Goal: Information Seeking & Learning: Learn about a topic

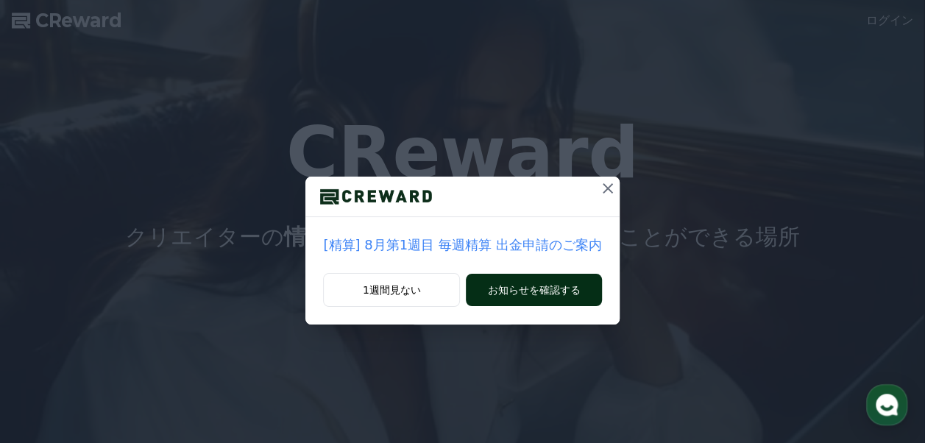
click at [559, 280] on button "お知らせを確認する" at bounding box center [533, 290] width 135 height 32
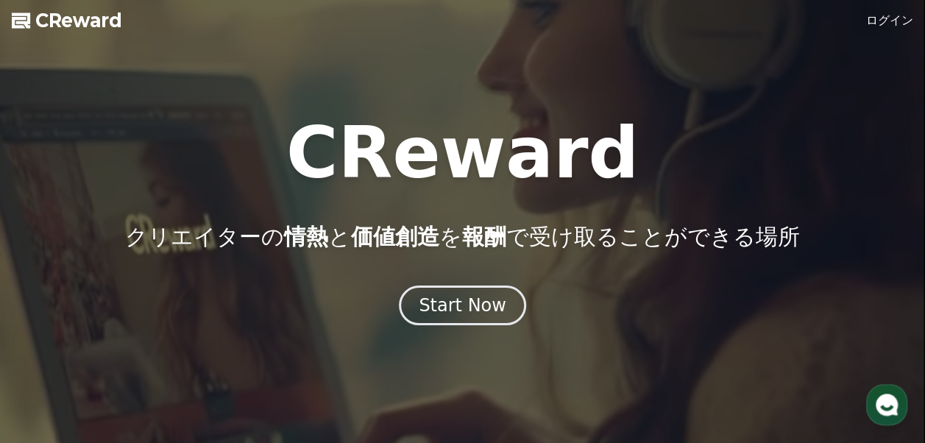
click at [897, 21] on link "ログイン" at bounding box center [889, 21] width 47 height 18
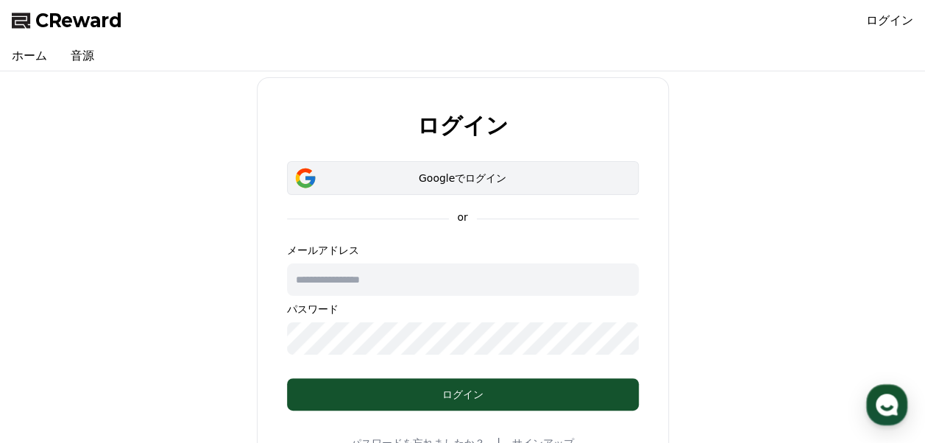
click at [493, 181] on div "Googleでログイン" at bounding box center [462, 178] width 309 height 15
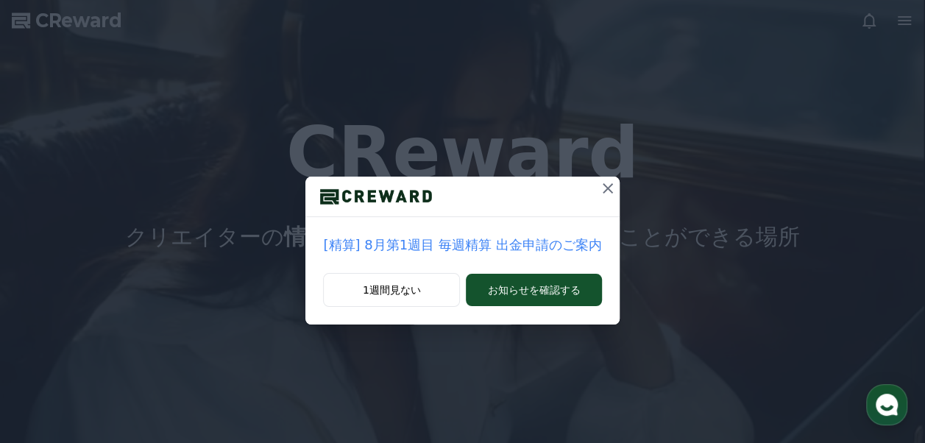
click at [603, 189] on icon at bounding box center [608, 188] width 10 height 10
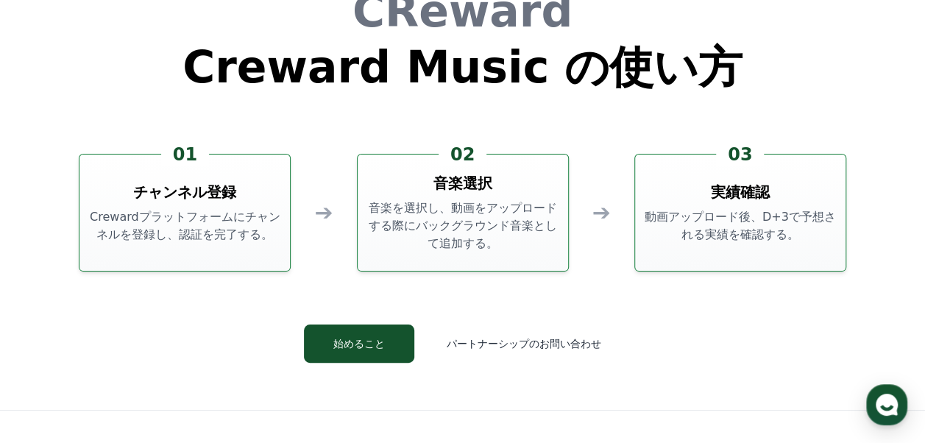
scroll to position [3841, 0]
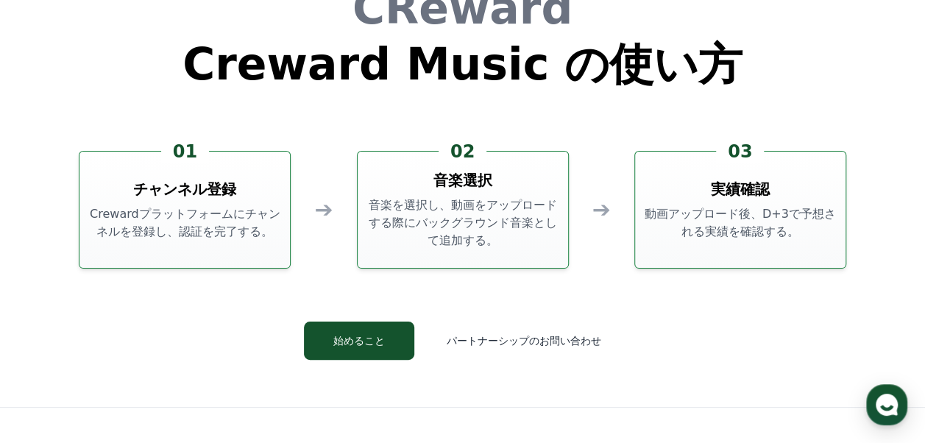
click at [211, 222] on p "Crewardプラットフォームにチャンネルを登録し、認証を完了する。" at bounding box center [184, 222] width 199 height 35
click at [379, 221] on p "音楽を選択し、動画をアップロードする際にバックグラウンド音楽として追加する。" at bounding box center [463, 223] width 199 height 53
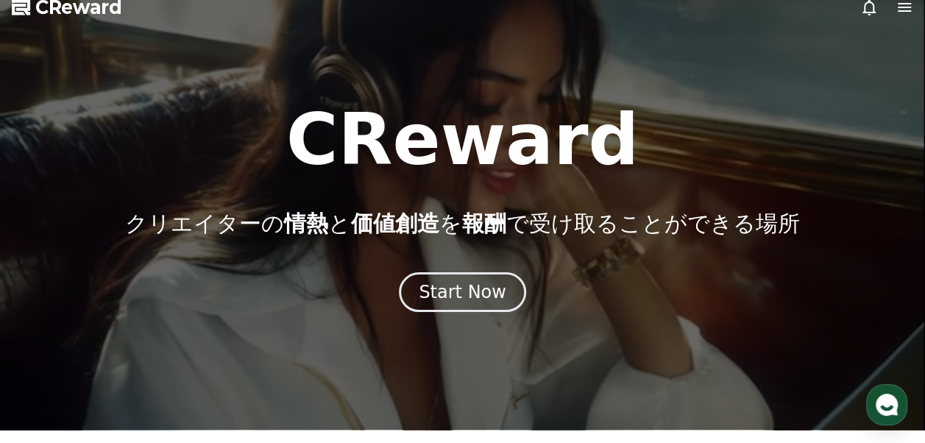
scroll to position [0, 0]
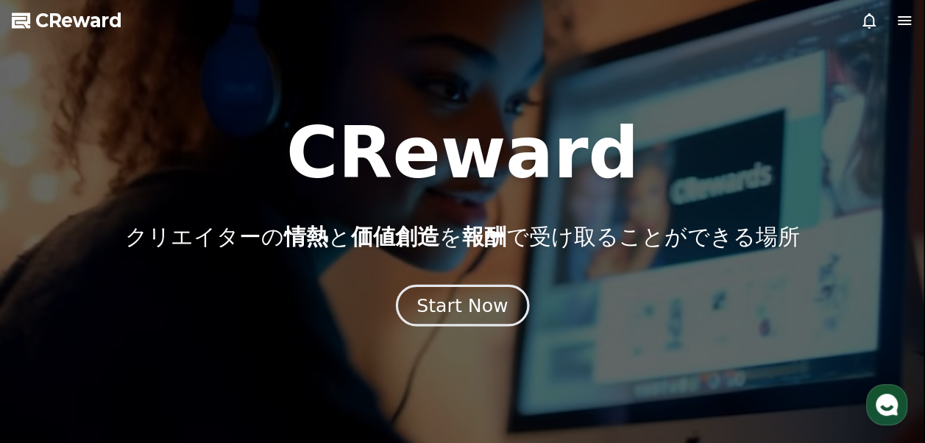
click at [487, 293] on div "Start Now" at bounding box center [462, 305] width 91 height 25
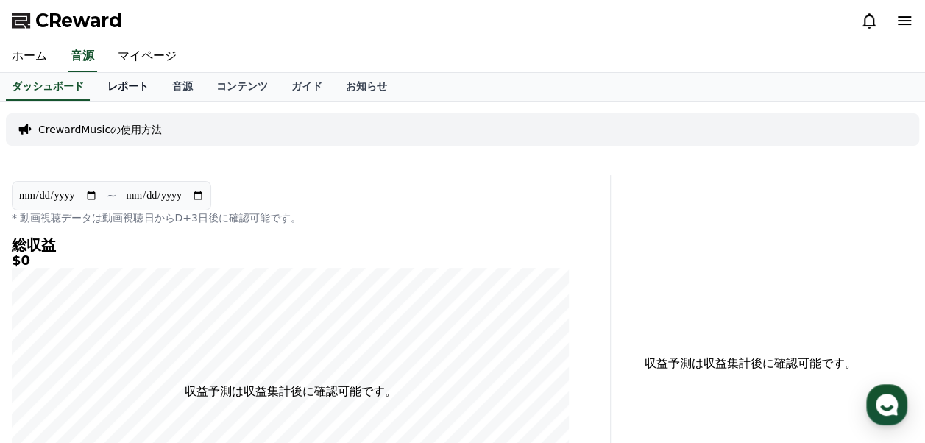
click at [113, 90] on link "レポート" at bounding box center [128, 87] width 65 height 28
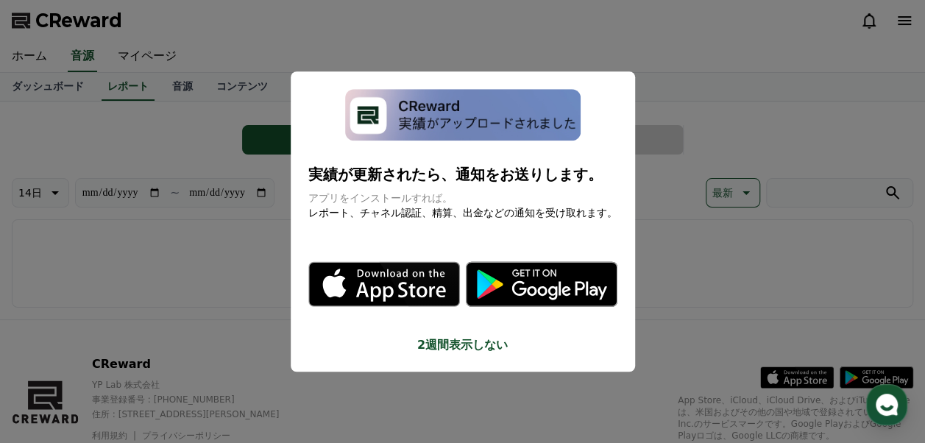
click at [452, 344] on button "2週間表示しない" at bounding box center [462, 345] width 309 height 18
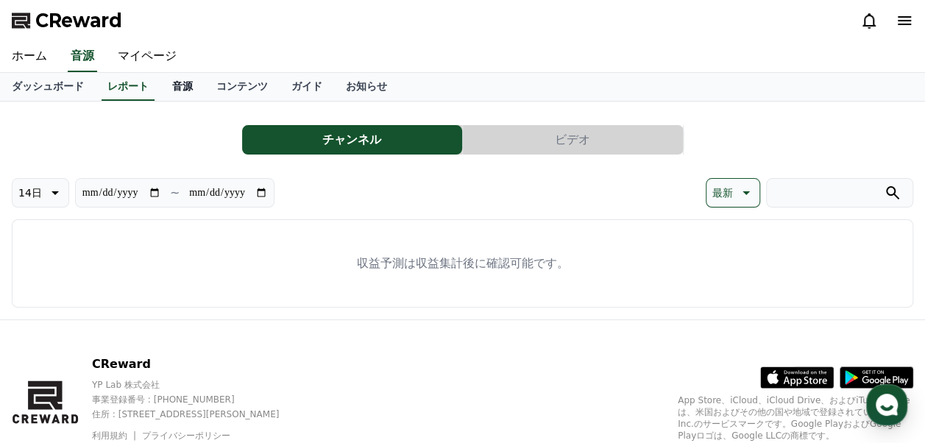
click at [160, 84] on link "音源" at bounding box center [182, 87] width 44 height 28
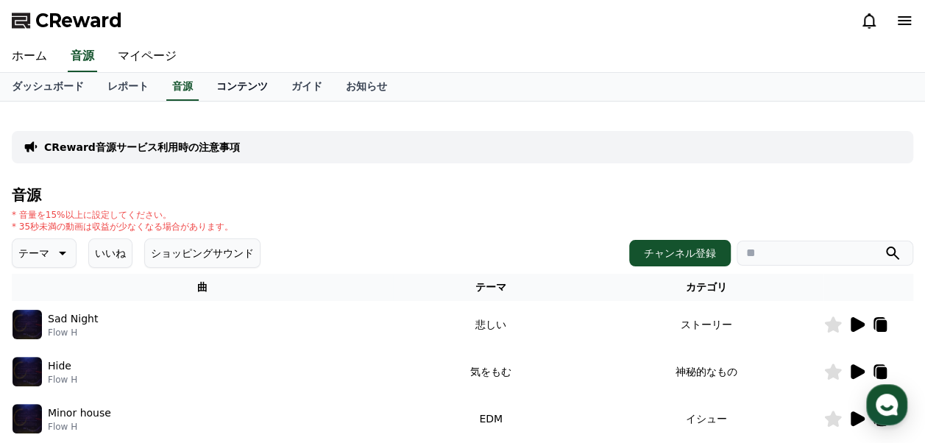
click at [214, 82] on link "コンテンツ" at bounding box center [242, 87] width 75 height 28
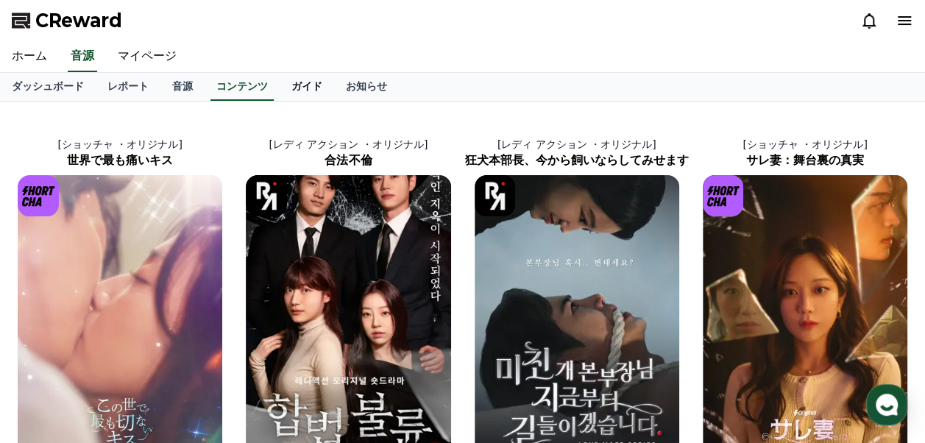
click at [280, 85] on link "ガイド" at bounding box center [307, 87] width 54 height 28
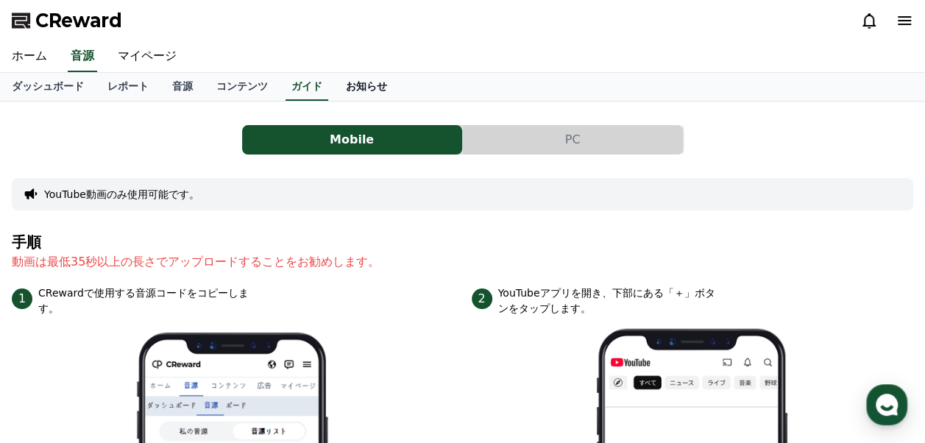
click at [334, 85] on link "お知らせ" at bounding box center [366, 87] width 65 height 28
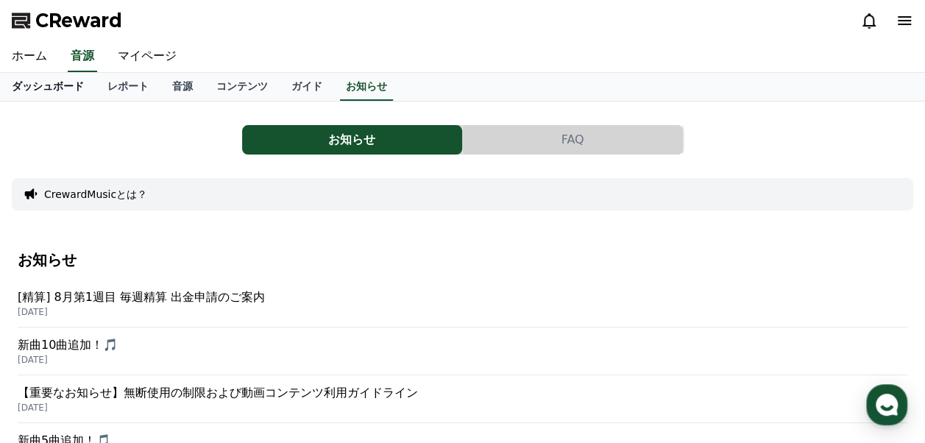
click at [34, 87] on link "ダッシュボード" at bounding box center [48, 87] width 96 height 28
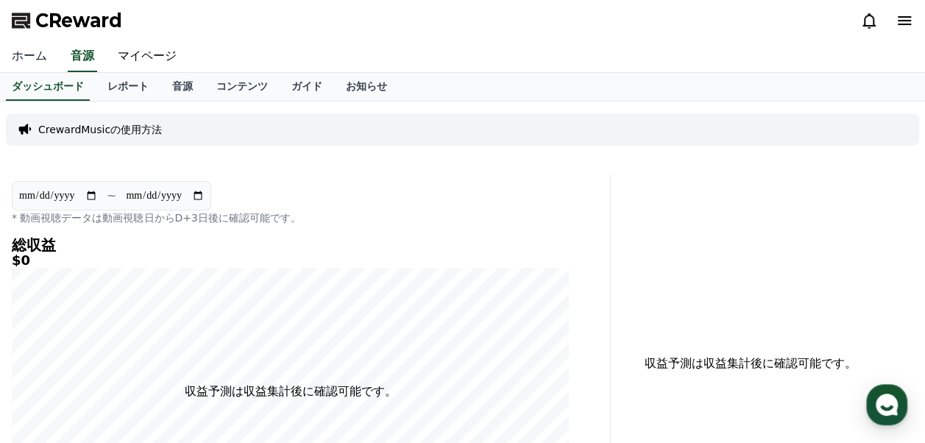
click at [36, 52] on link "ホーム" at bounding box center [29, 56] width 59 height 31
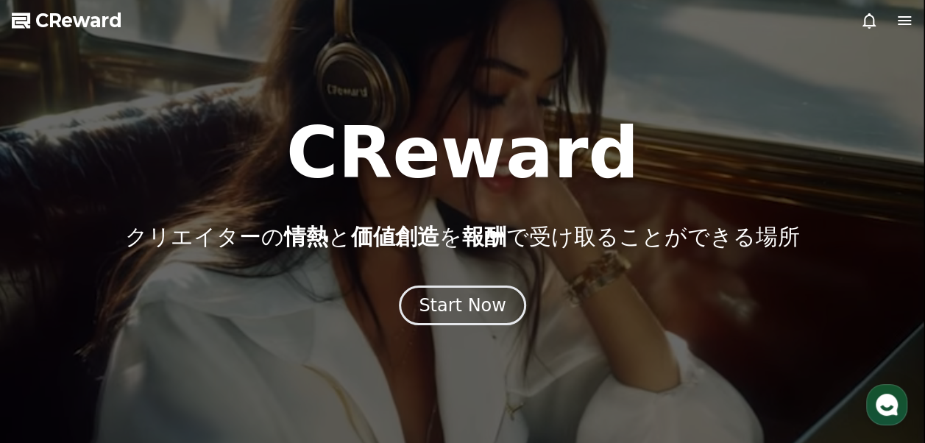
click at [864, 27] on icon at bounding box center [870, 21] width 18 height 18
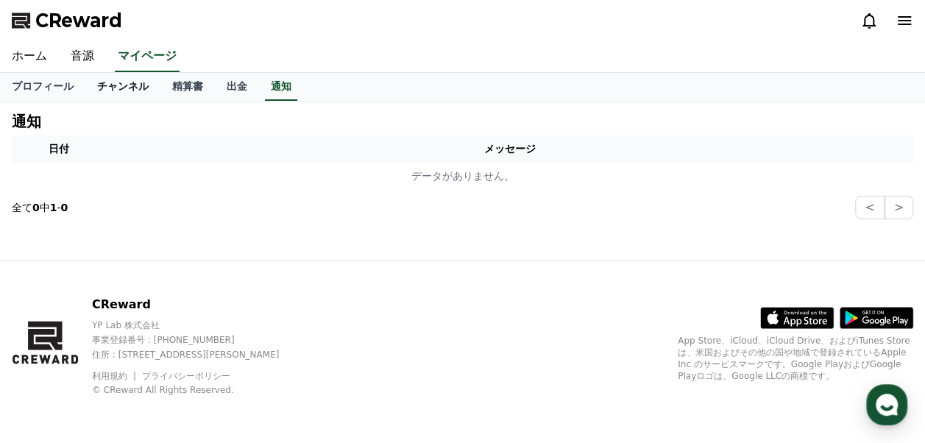
click at [107, 86] on link "チャンネル" at bounding box center [122, 87] width 75 height 28
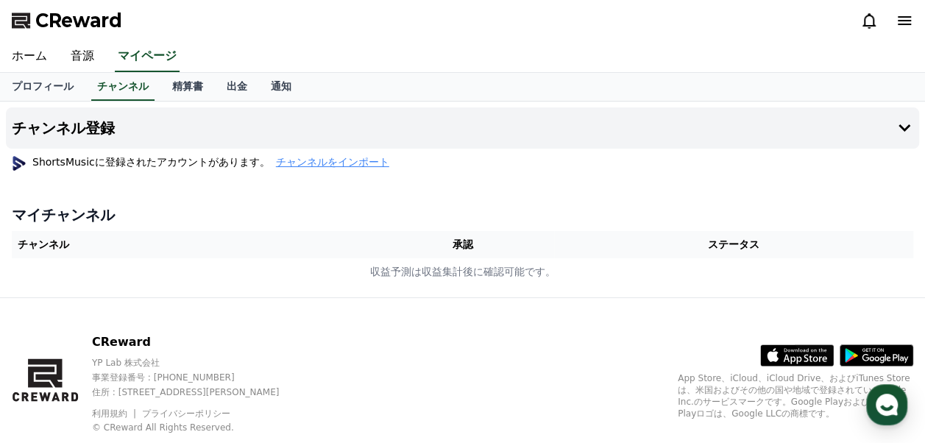
click at [276, 163] on span "チャンネルをインポート" at bounding box center [332, 162] width 113 height 15
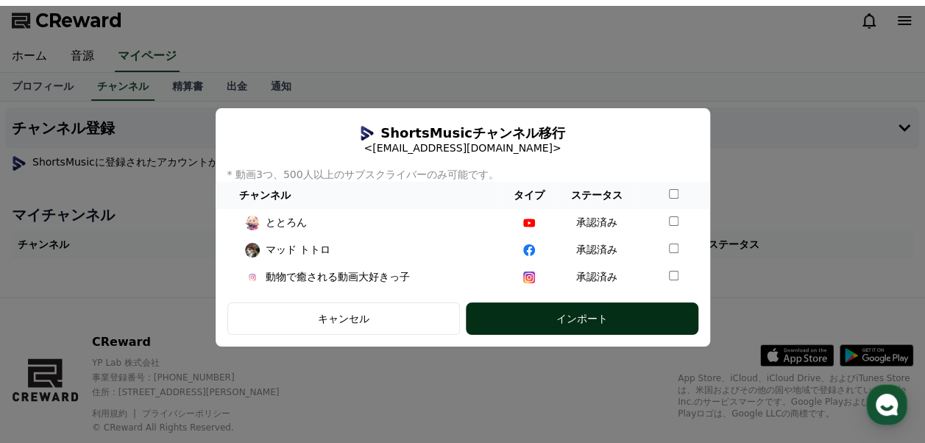
click at [642, 311] on button "インポート" at bounding box center [582, 319] width 233 height 32
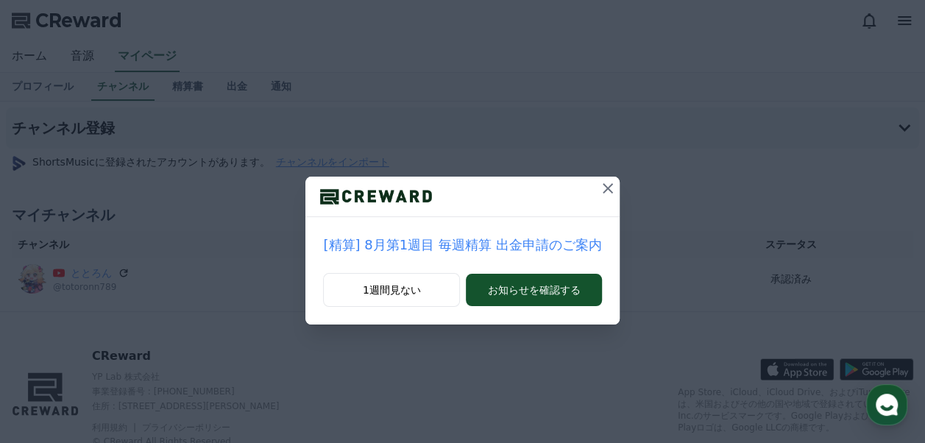
click at [603, 190] on icon at bounding box center [608, 188] width 10 height 10
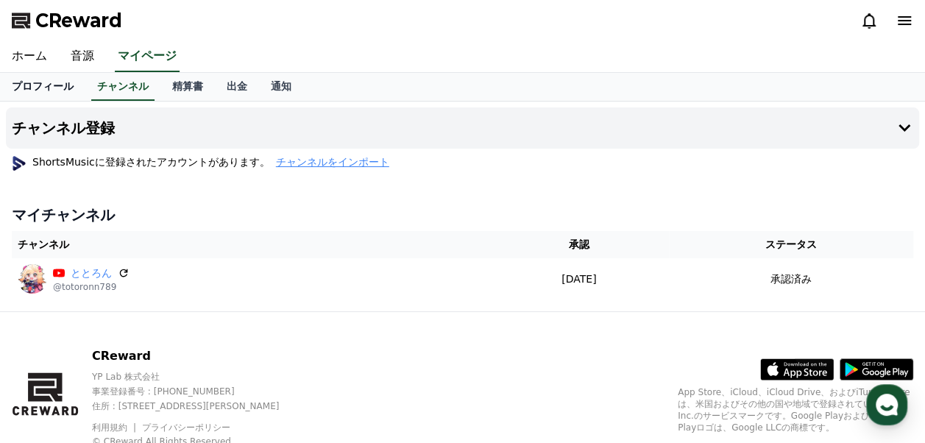
click at [41, 90] on link "プロフィール" at bounding box center [42, 87] width 85 height 28
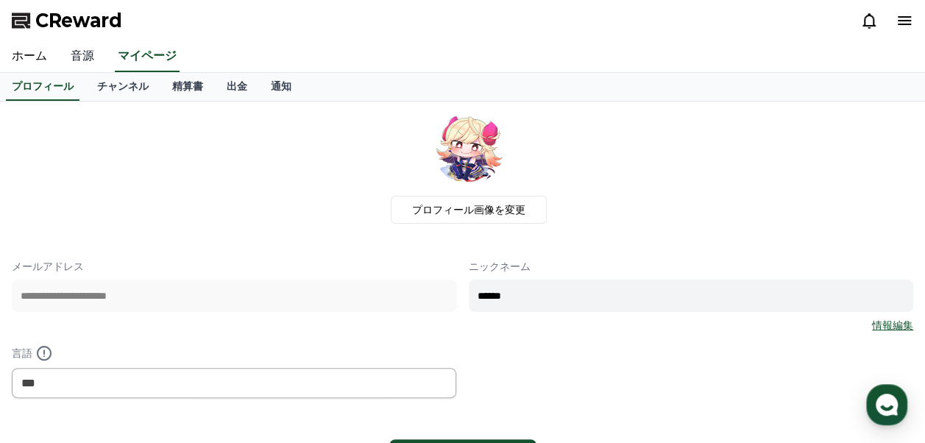
click at [82, 57] on link "音源" at bounding box center [82, 56] width 47 height 31
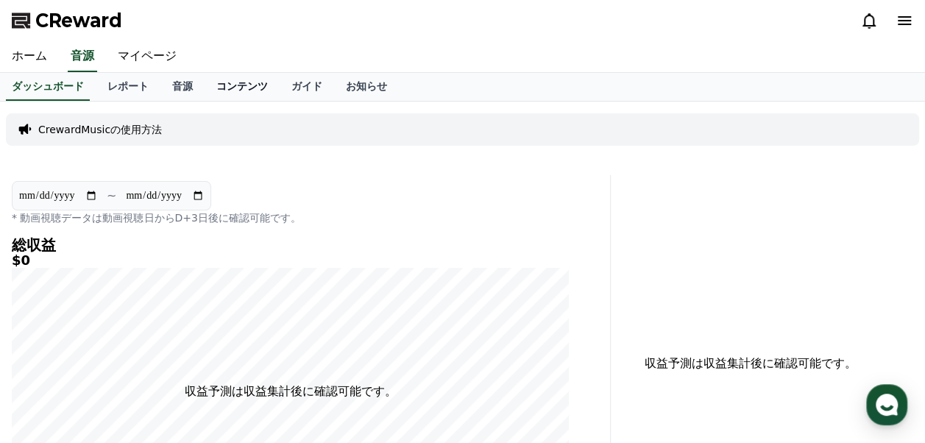
click at [213, 82] on link "コンテンツ" at bounding box center [242, 87] width 75 height 28
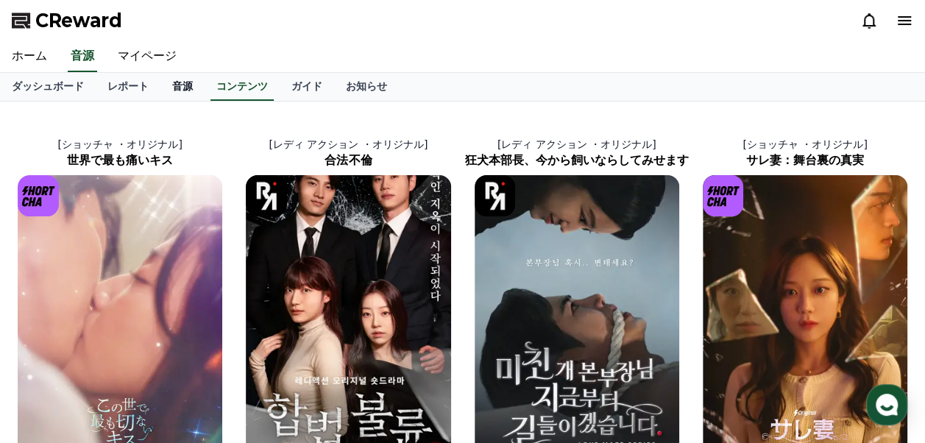
click at [165, 85] on link "音源" at bounding box center [182, 87] width 44 height 28
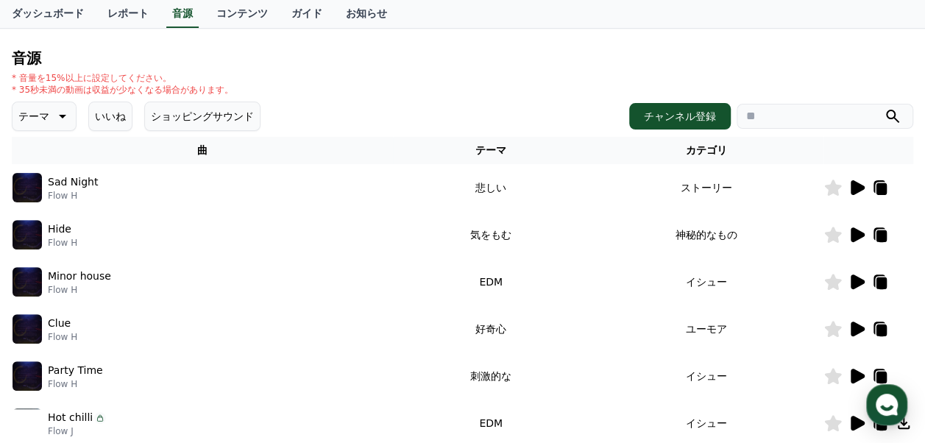
scroll to position [147, 0]
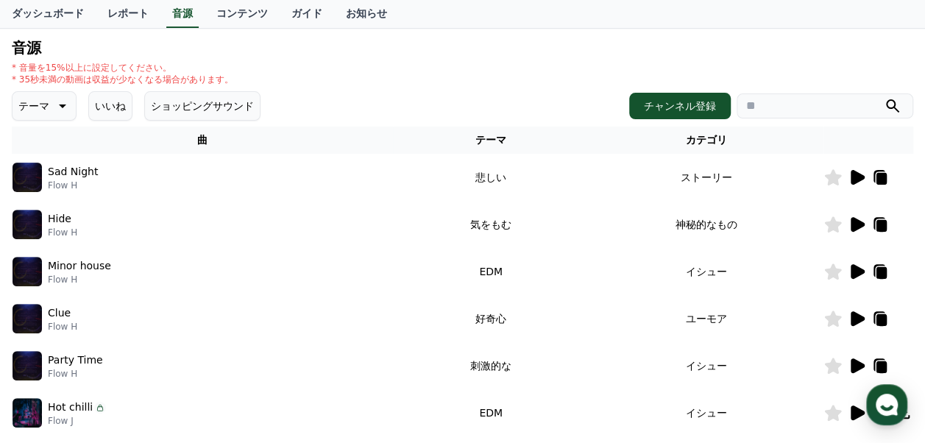
click at [852, 175] on icon at bounding box center [858, 177] width 14 height 15
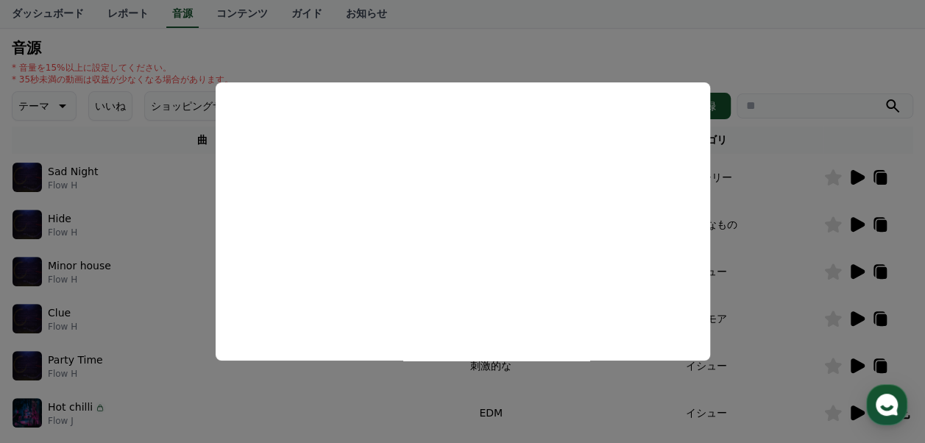
click at [786, 72] on button "close modal" at bounding box center [462, 221] width 925 height 443
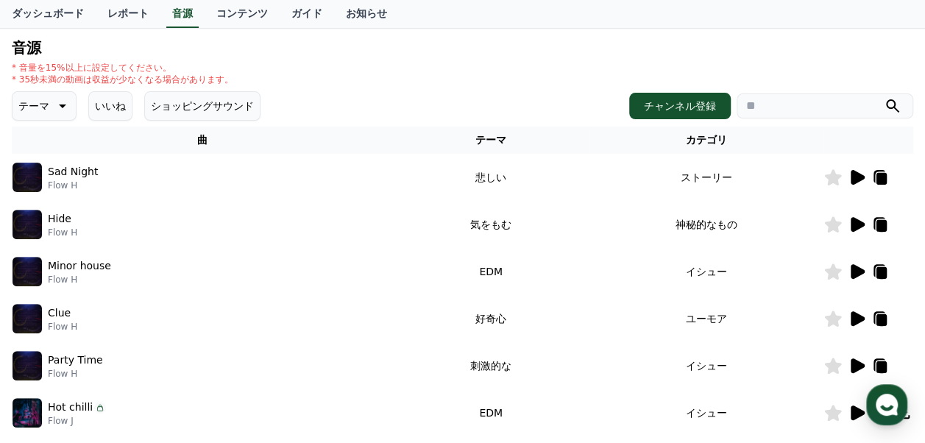
click at [854, 316] on icon at bounding box center [858, 318] width 14 height 15
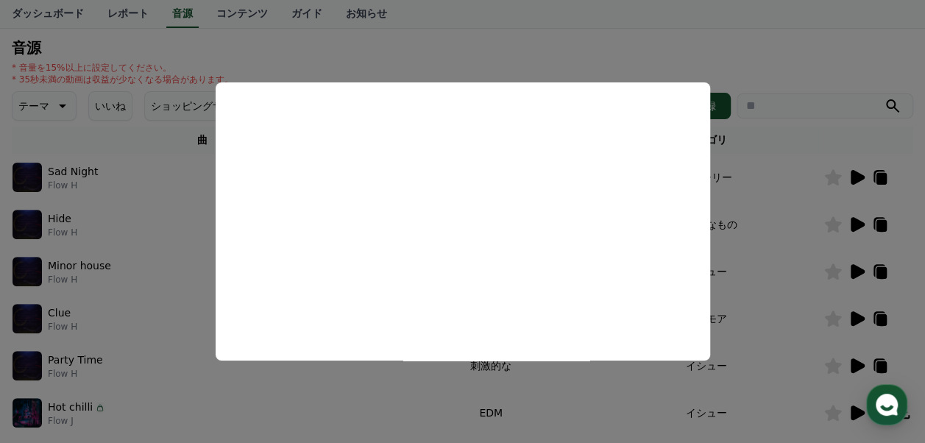
click at [781, 213] on button "close modal" at bounding box center [462, 221] width 925 height 443
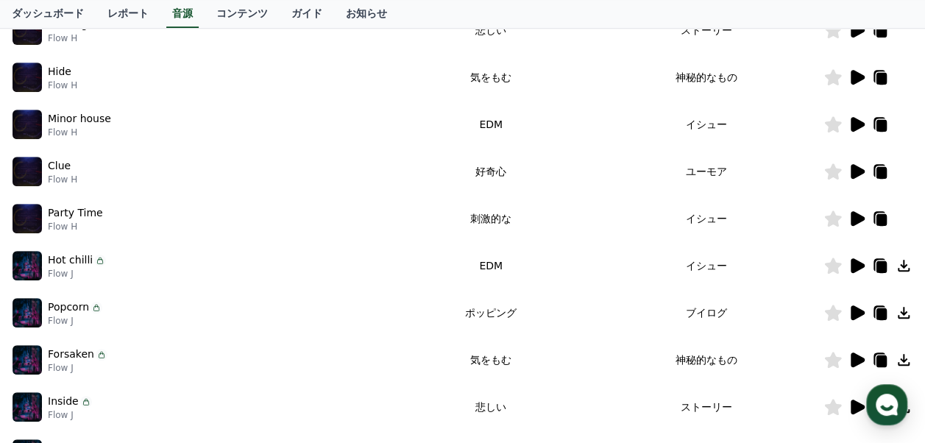
scroll to position [442, 0]
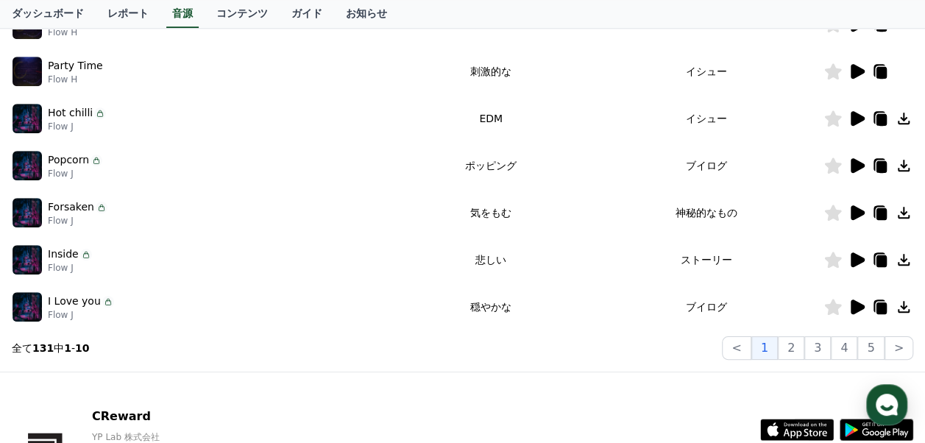
click at [854, 259] on icon at bounding box center [858, 260] width 14 height 15
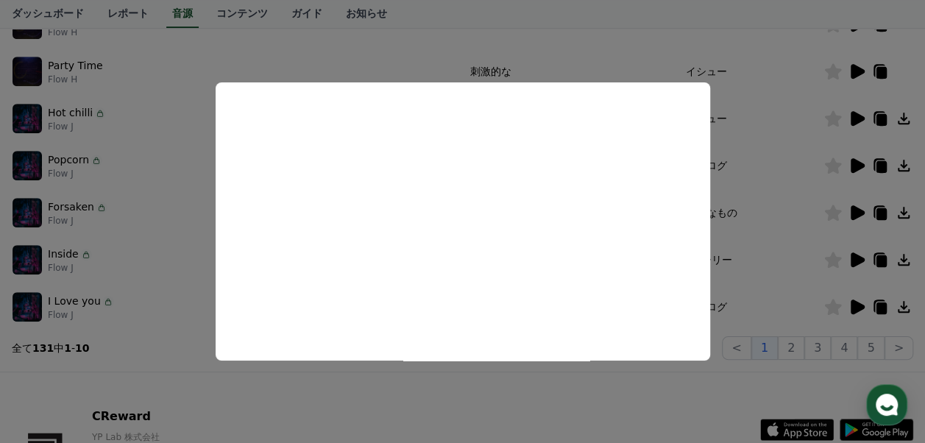
click at [769, 236] on button "close modal" at bounding box center [462, 221] width 925 height 443
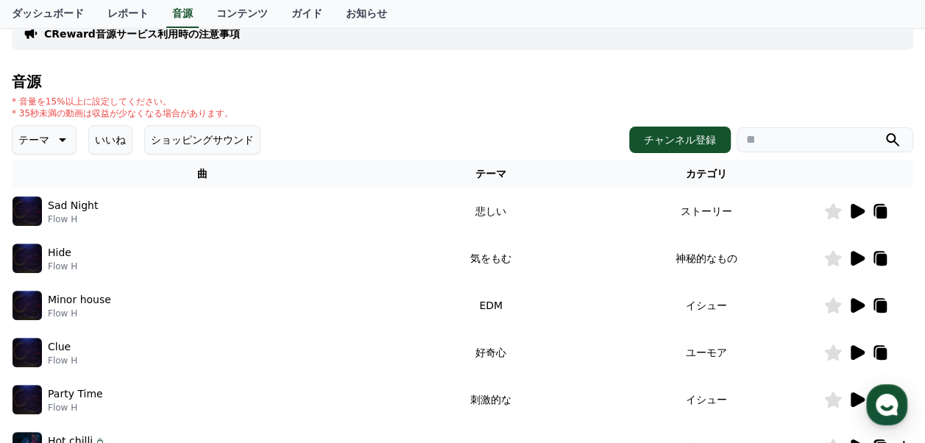
scroll to position [0, 0]
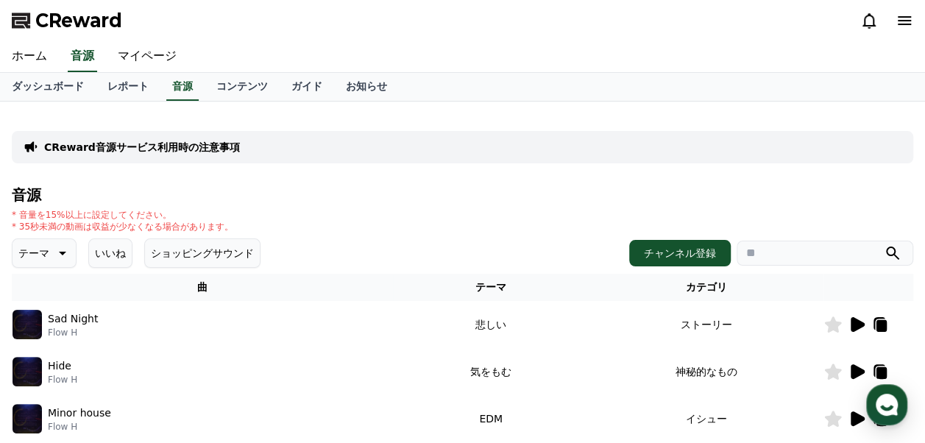
click at [52, 255] on icon at bounding box center [61, 253] width 18 height 18
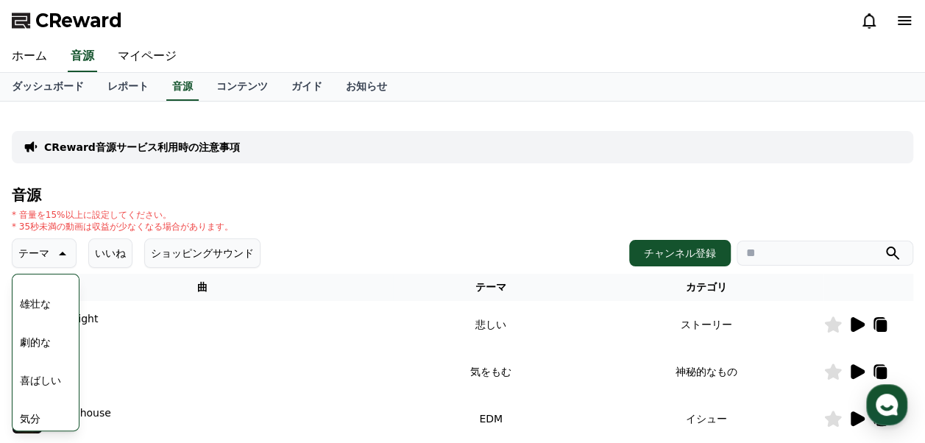
scroll to position [147, 0]
click at [43, 338] on button "ポッピング" at bounding box center [45, 336] width 63 height 32
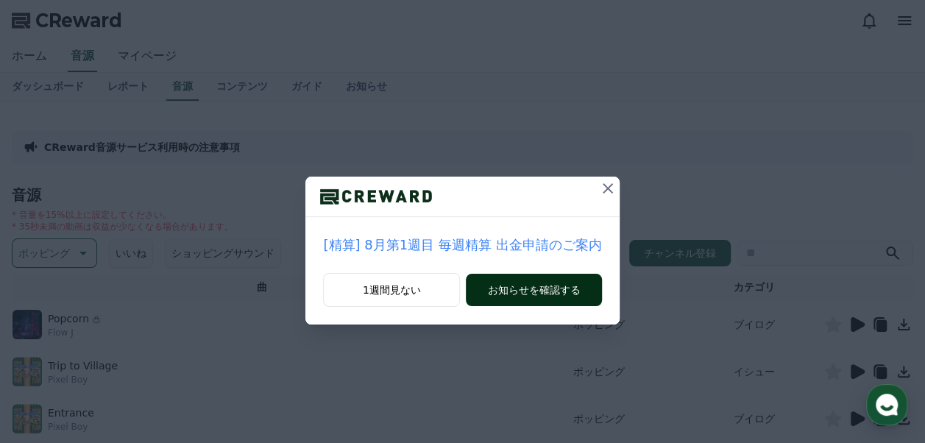
click at [525, 289] on button "お知らせを確認する" at bounding box center [533, 290] width 135 height 32
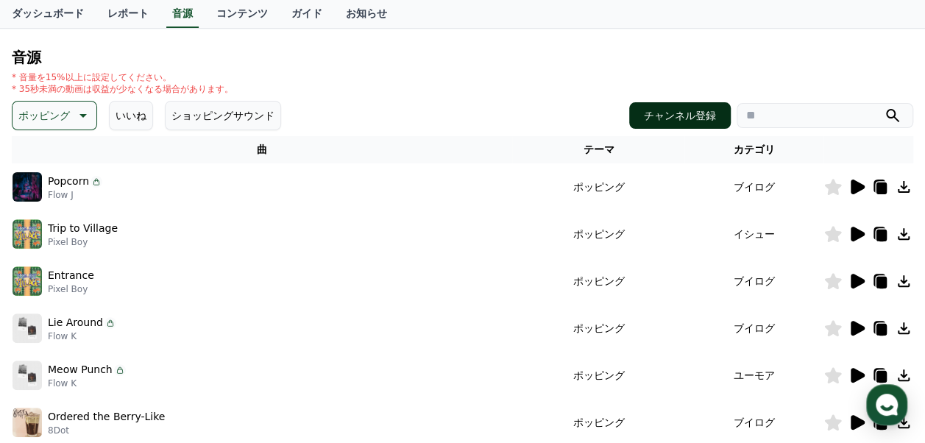
scroll to position [147, 0]
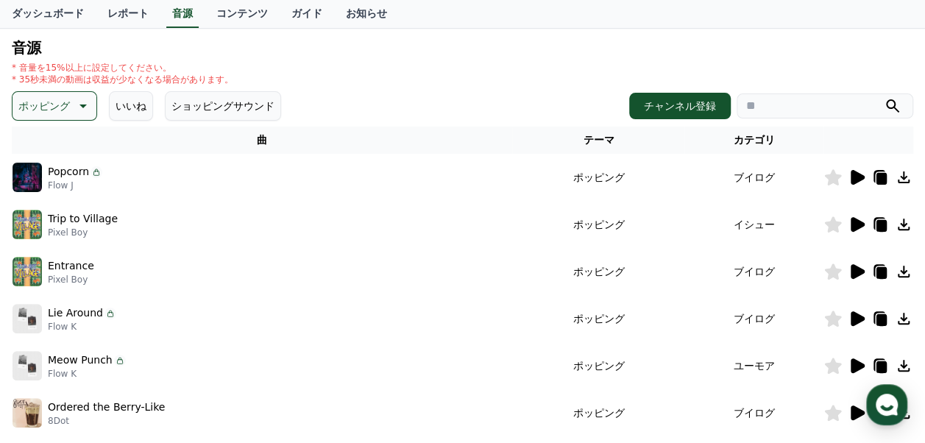
click at [855, 180] on icon at bounding box center [858, 177] width 14 height 15
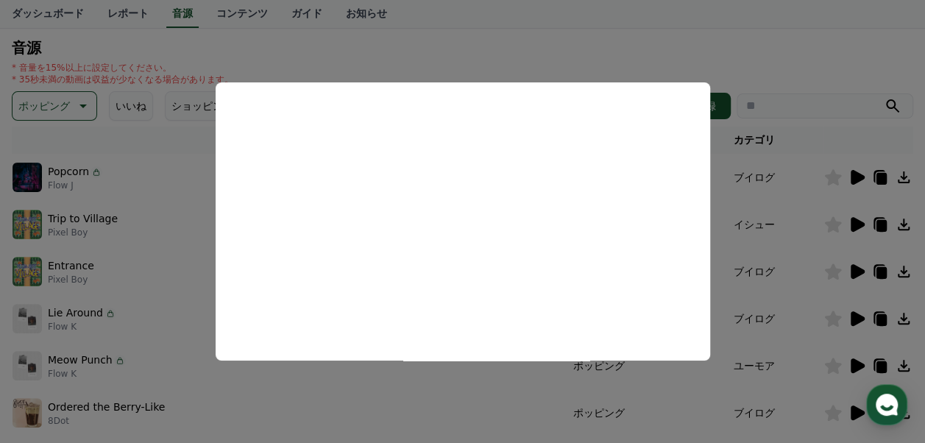
click at [789, 60] on button "close modal" at bounding box center [462, 221] width 925 height 443
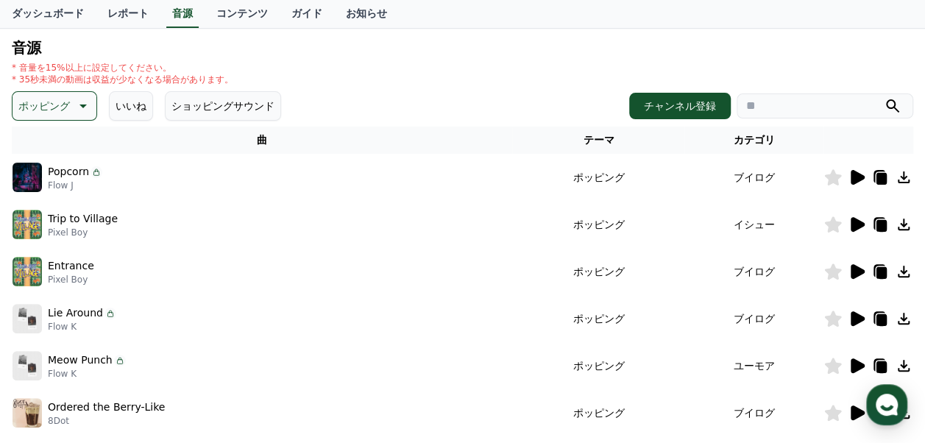
click at [859, 222] on icon at bounding box center [858, 224] width 14 height 15
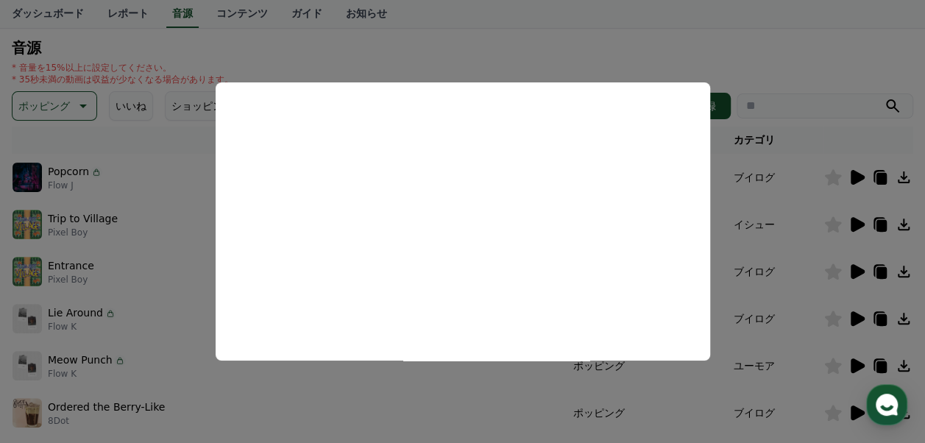
click at [792, 57] on button "close modal" at bounding box center [462, 221] width 925 height 443
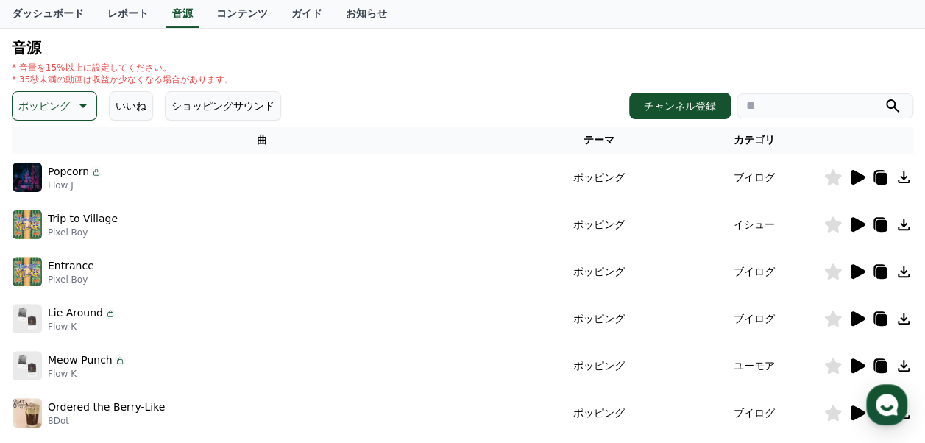
click at [855, 276] on icon at bounding box center [858, 271] width 14 height 15
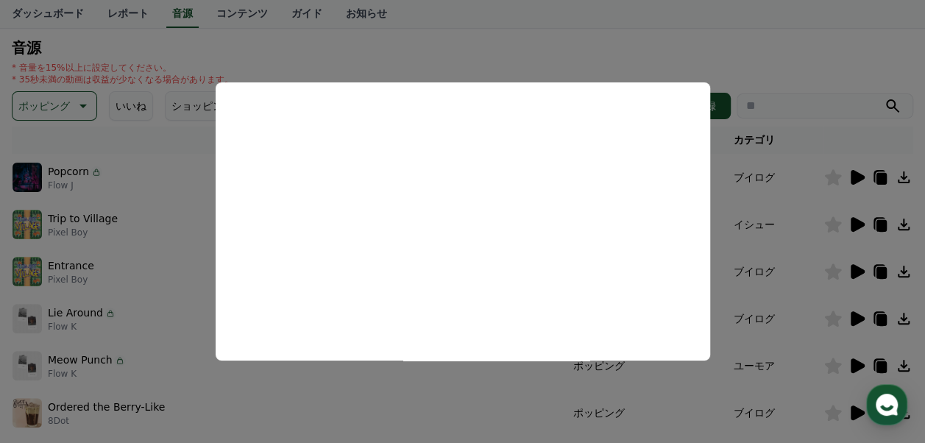
click at [753, 59] on button "close modal" at bounding box center [462, 221] width 925 height 443
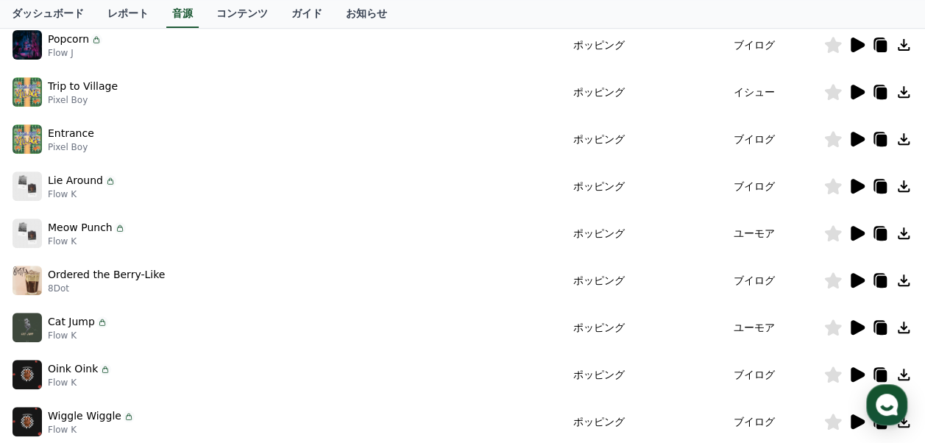
scroll to position [294, 0]
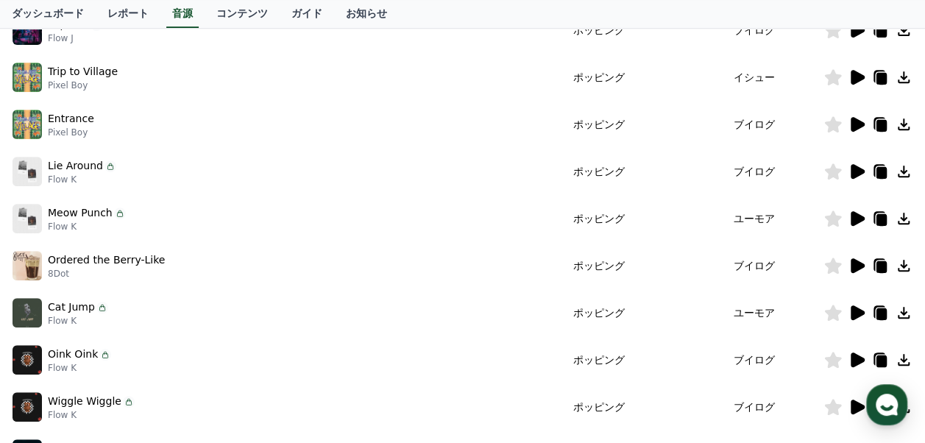
click at [861, 219] on icon at bounding box center [858, 218] width 14 height 15
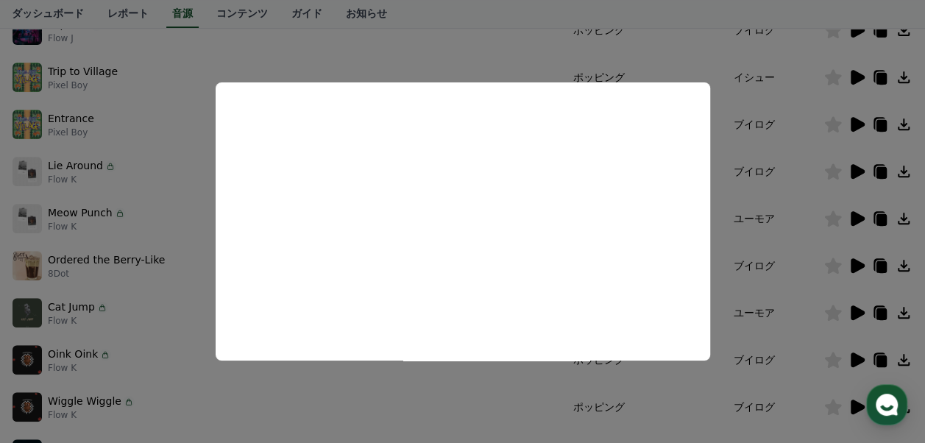
click at [760, 218] on button "close modal" at bounding box center [462, 221] width 925 height 443
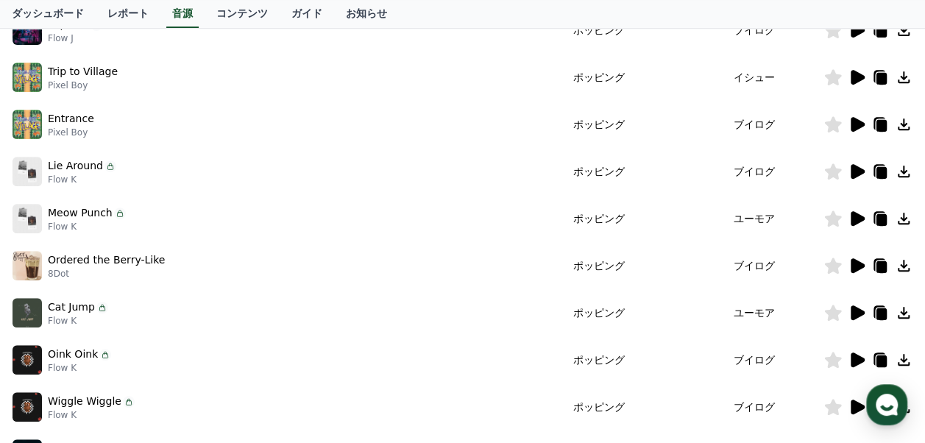
click at [850, 310] on icon at bounding box center [857, 313] width 18 height 18
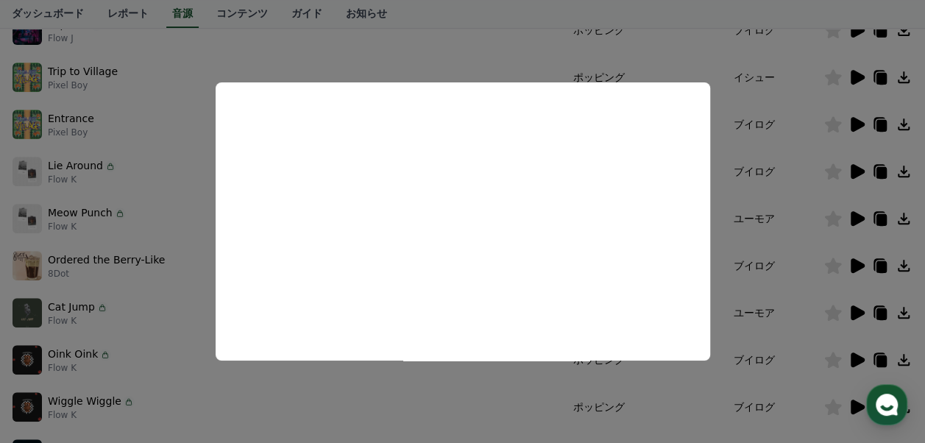
click at [747, 223] on button "close modal" at bounding box center [462, 221] width 925 height 443
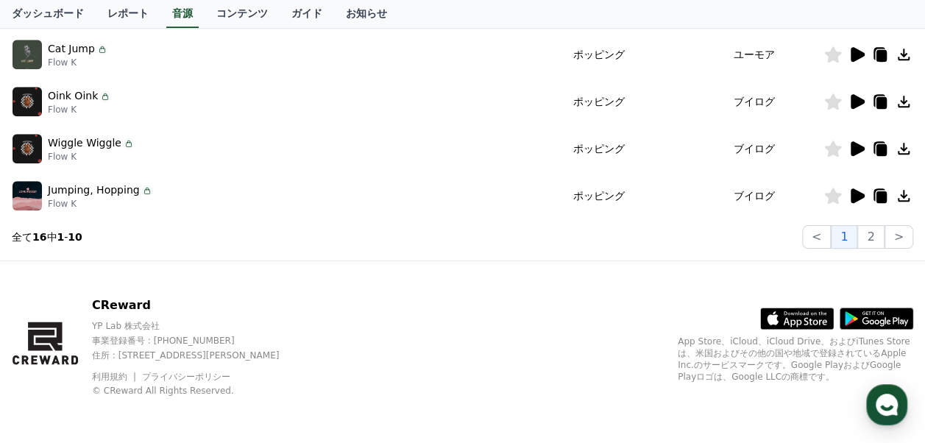
scroll to position [406, 0]
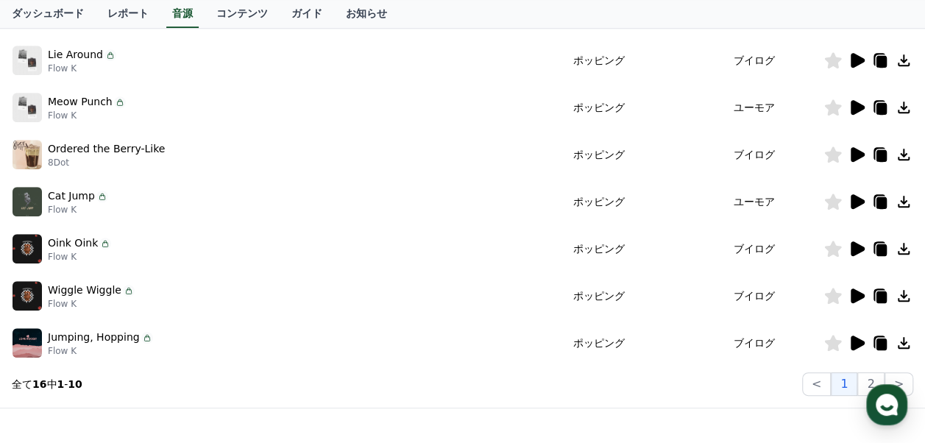
click at [856, 247] on icon at bounding box center [858, 248] width 14 height 15
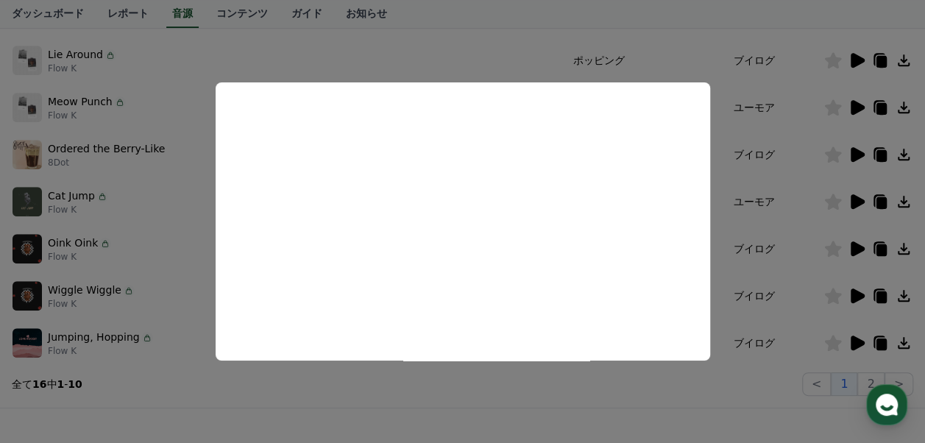
click at [744, 227] on button "close modal" at bounding box center [462, 221] width 925 height 443
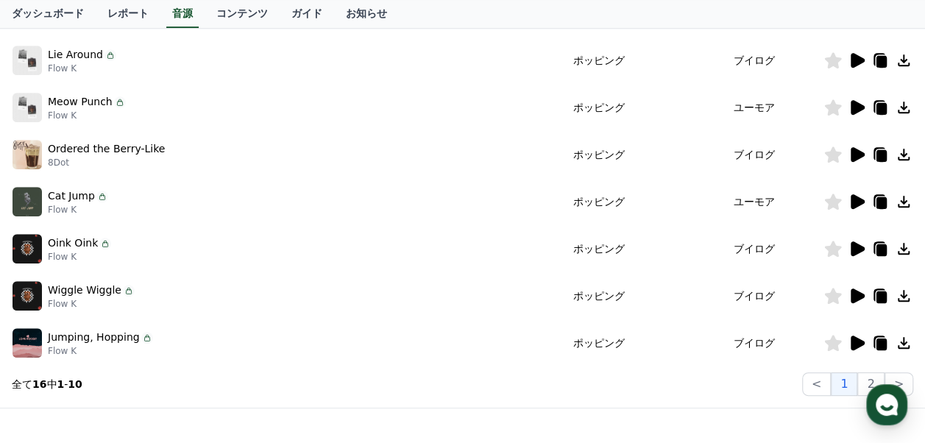
click at [858, 298] on icon at bounding box center [858, 296] width 14 height 15
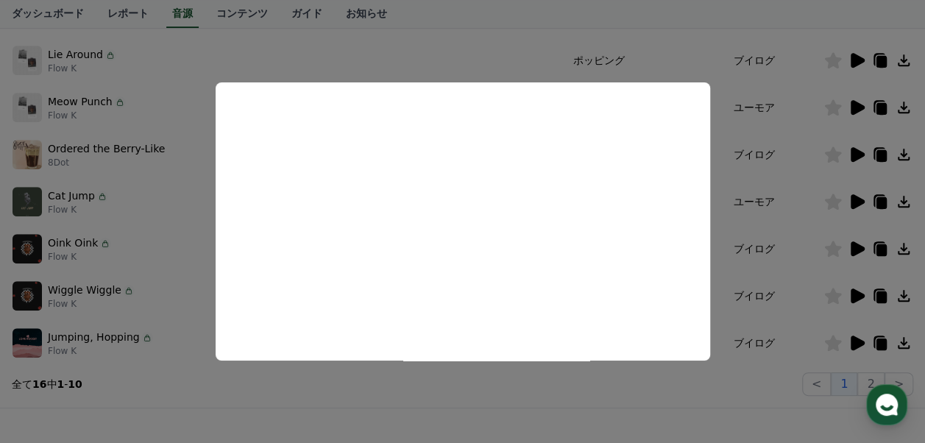
click at [769, 272] on button "close modal" at bounding box center [462, 221] width 925 height 443
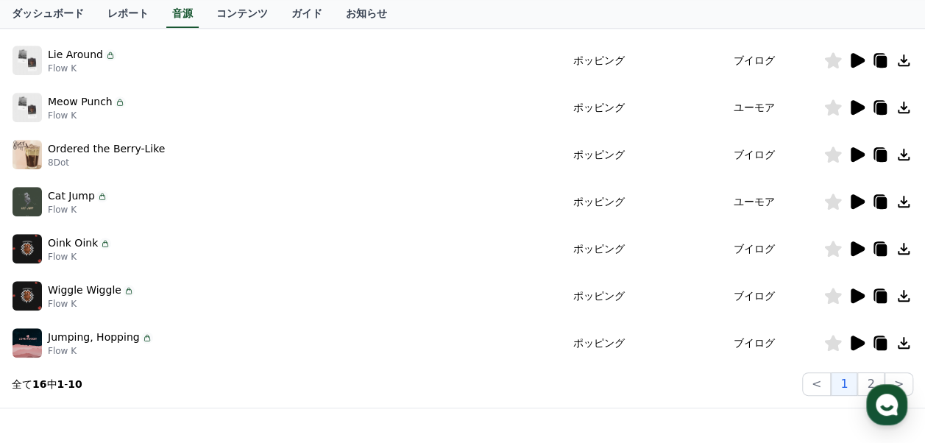
click at [905, 294] on icon at bounding box center [904, 296] width 18 height 18
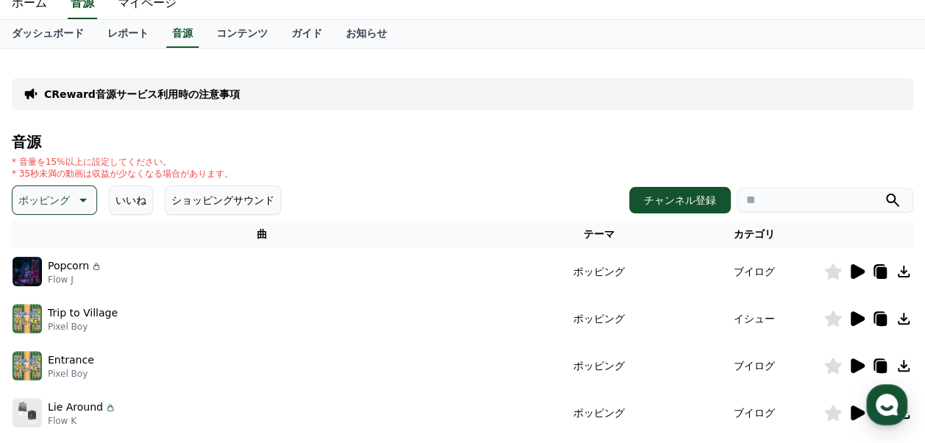
scroll to position [0, 0]
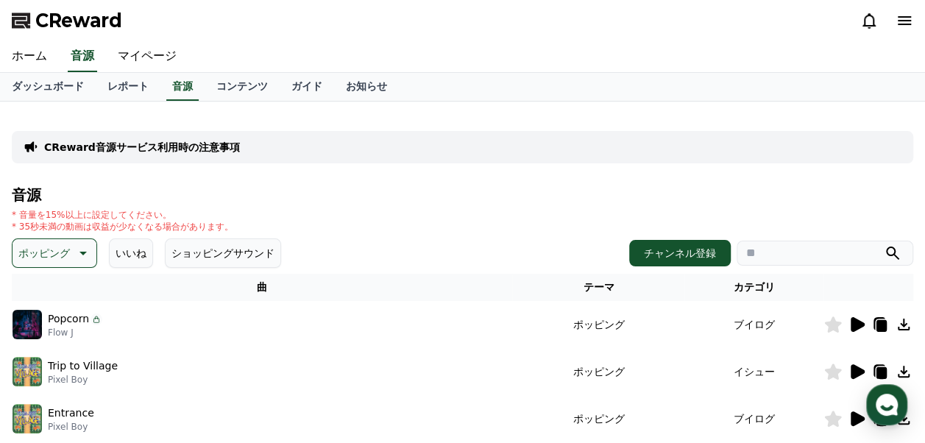
click at [112, 22] on span "CReward" at bounding box center [78, 21] width 87 height 24
